Goal: Information Seeking & Learning: Learn about a topic

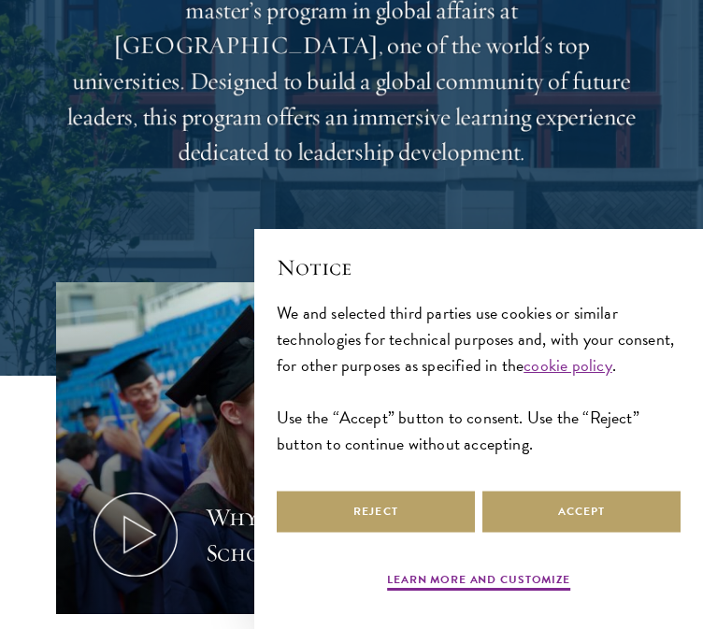
scroll to position [430, 0]
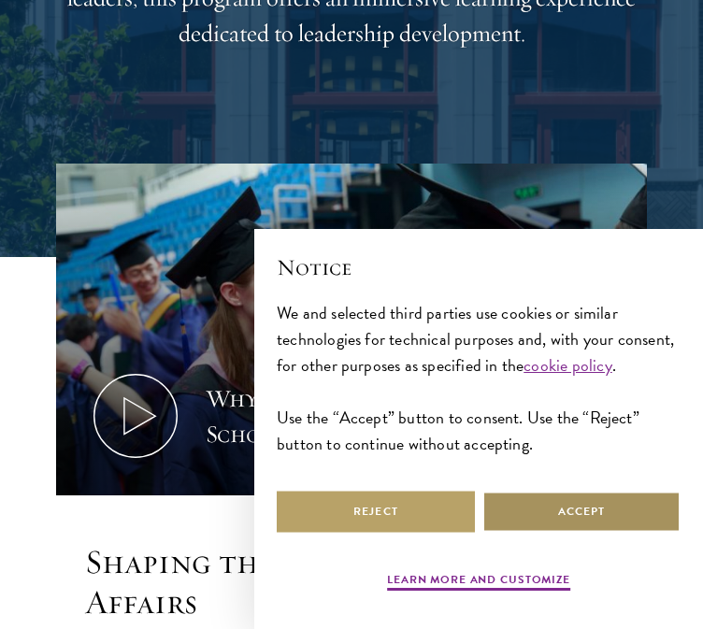
click at [522, 523] on button "Accept" at bounding box center [581, 511] width 198 height 42
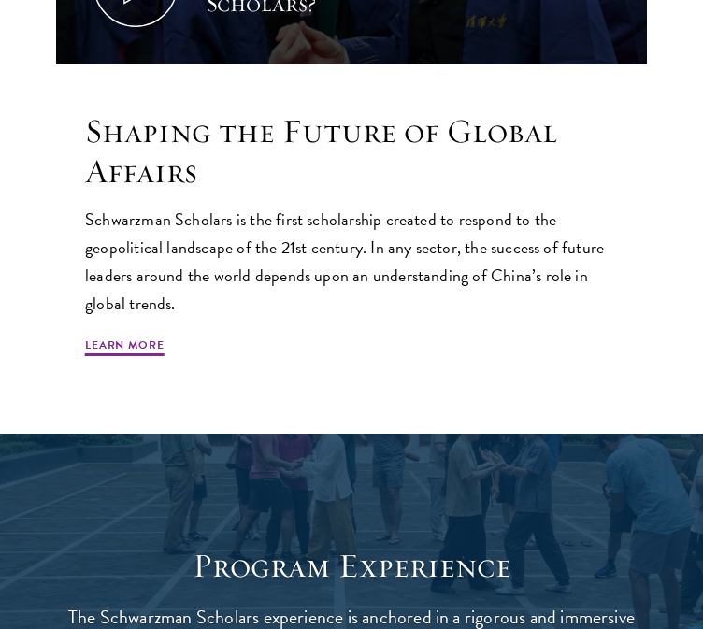
scroll to position [957, 0]
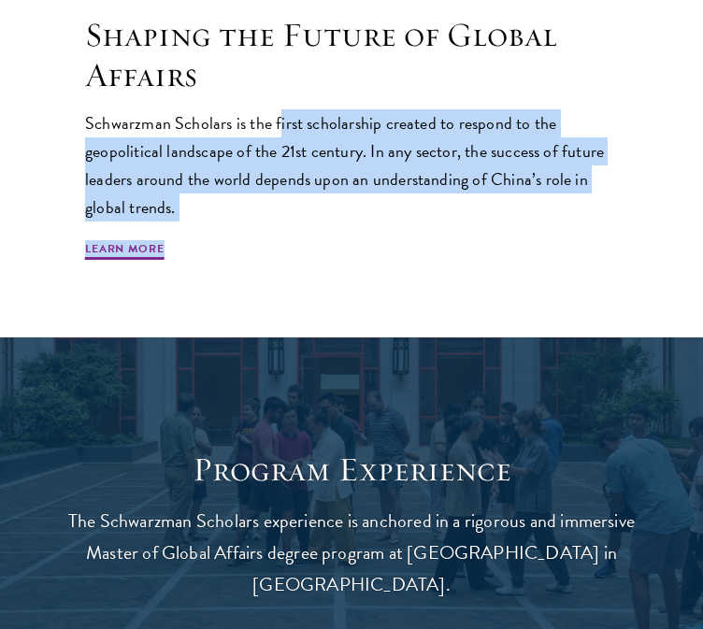
drag, startPoint x: 277, startPoint y: 79, endPoint x: 499, endPoint y: 218, distance: 261.8
click at [500, 206] on div "Schwarzman Scholars is the first scholarship created to respond to the geopolit…" at bounding box center [351, 185] width 532 height 153
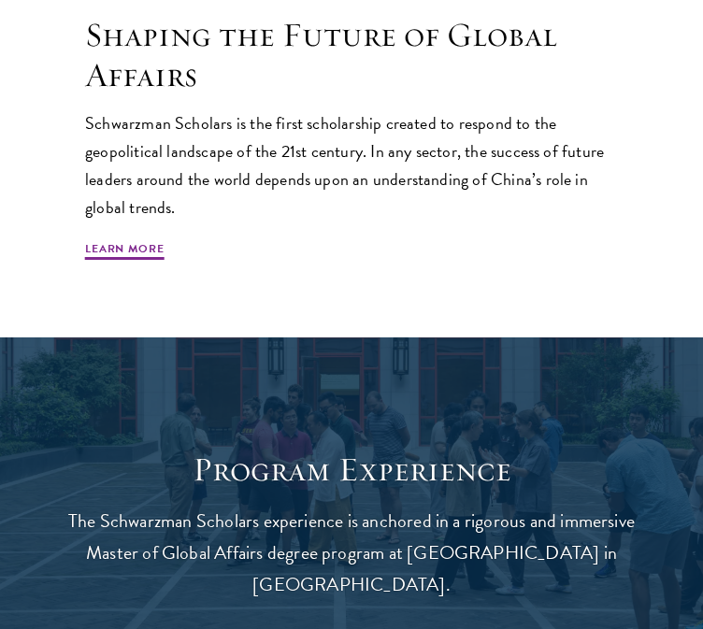
click at [429, 53] on h2 "Shaping the Future of Global Affairs" at bounding box center [351, 55] width 532 height 80
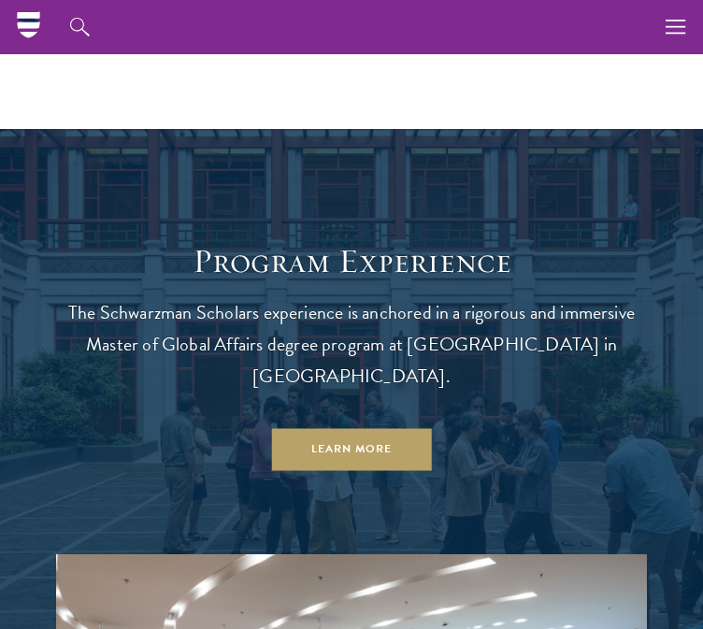
scroll to position [1163, 0]
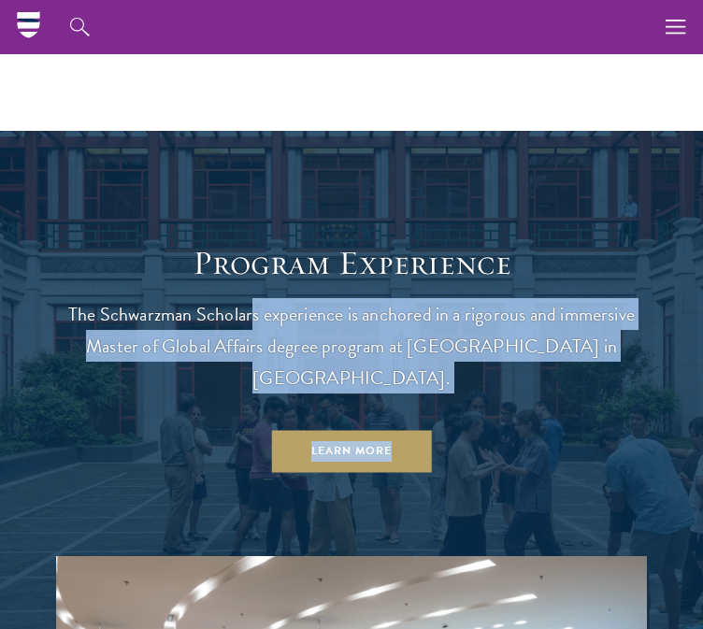
drag, startPoint x: 251, startPoint y: 281, endPoint x: 576, endPoint y: 332, distance: 329.0
click at [593, 333] on header "Program Experience The Schwarzman Scholars experience is anchored in a rigorous…" at bounding box center [351, 358] width 590 height 230
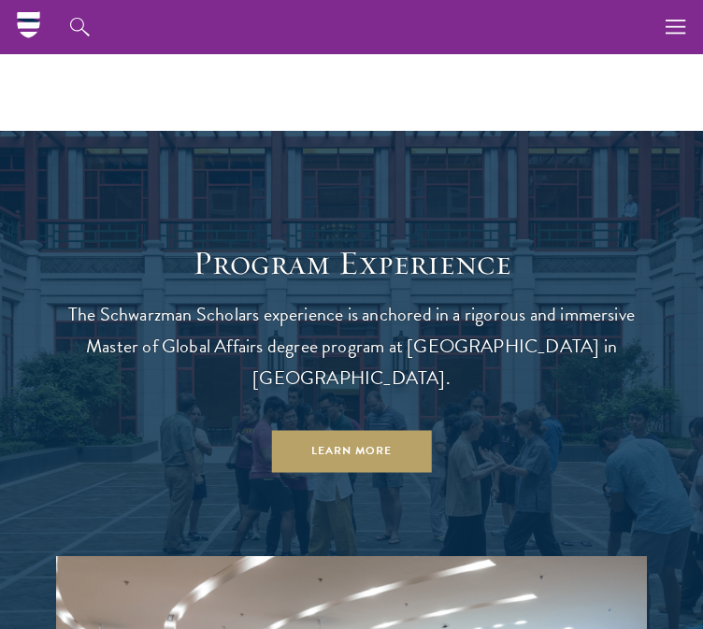
click at [519, 304] on p "The Schwarzman Scholars experience is anchored in a rigorous and immersive Mast…" at bounding box center [351, 345] width 590 height 95
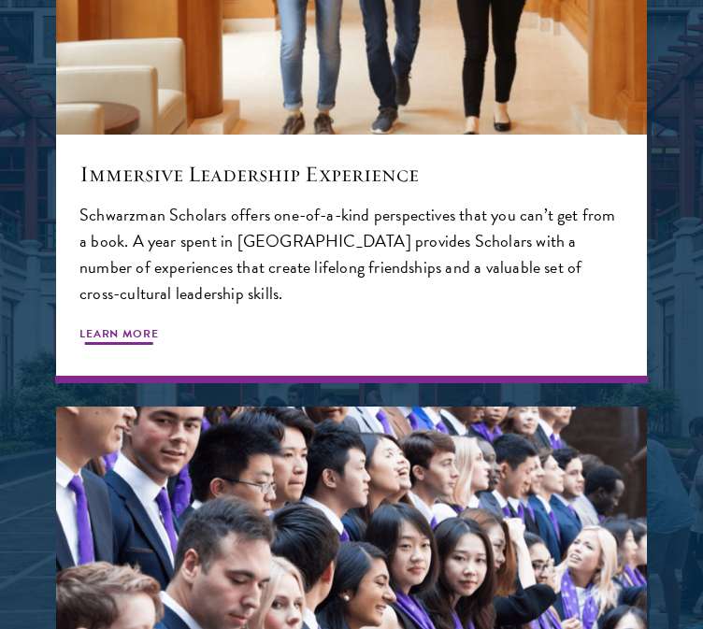
scroll to position [2619, 0]
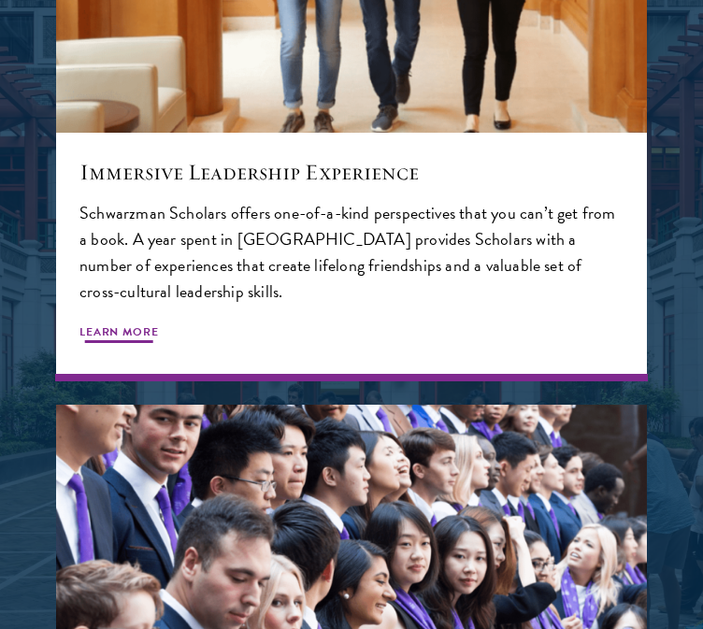
drag, startPoint x: 279, startPoint y: 154, endPoint x: 518, endPoint y: 184, distance: 240.1
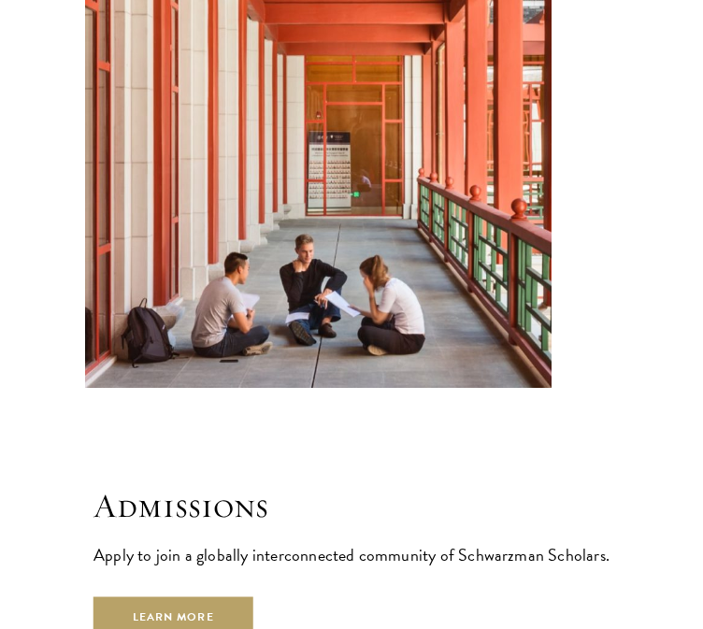
scroll to position [4401, 0]
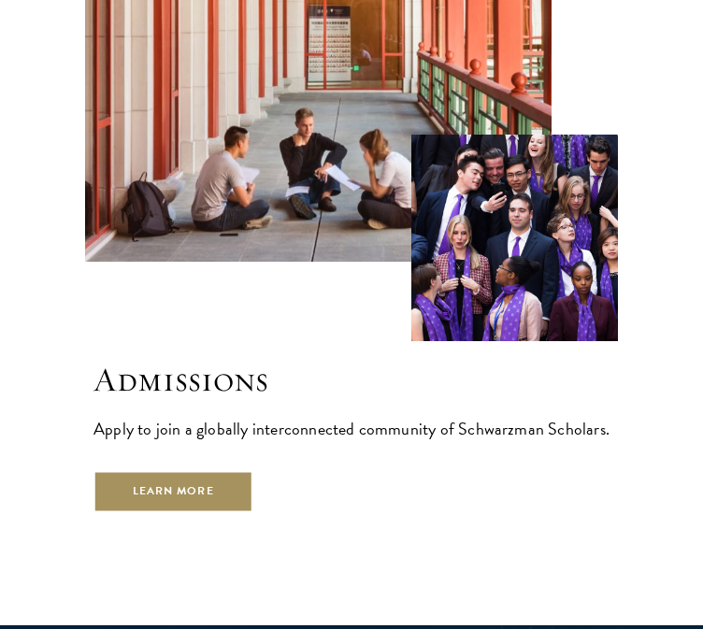
click at [200, 471] on link "Learn More" at bounding box center [173, 492] width 160 height 42
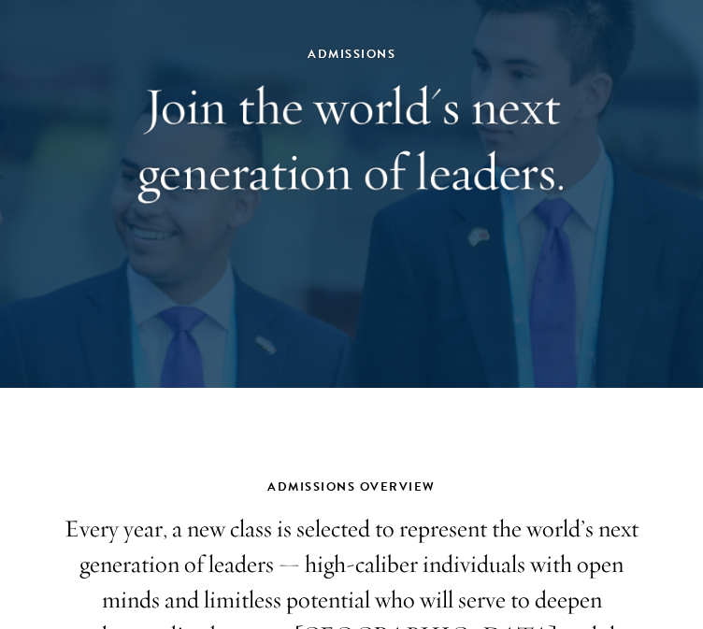
scroll to position [662, 0]
